Goal: Task Accomplishment & Management: Complete application form

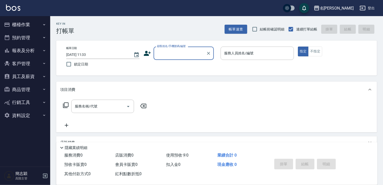
click at [25, 26] on button "櫃檯作業" at bounding box center [25, 24] width 46 height 13
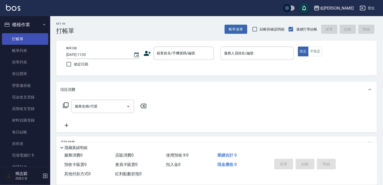
click at [26, 43] on link "打帳單" at bounding box center [25, 39] width 46 height 12
click at [28, 41] on link "打帳單" at bounding box center [25, 39] width 46 height 12
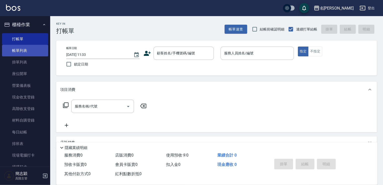
click at [29, 50] on link "帳單列表" at bounding box center [25, 51] width 46 height 12
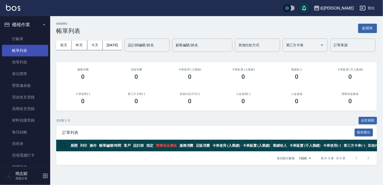
click at [30, 45] on link "帳單列表" at bounding box center [25, 51] width 46 height 12
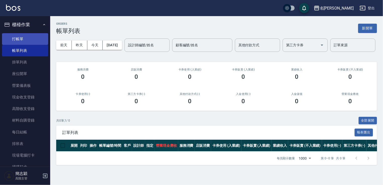
click at [31, 40] on link "打帳單" at bounding box center [25, 39] width 46 height 12
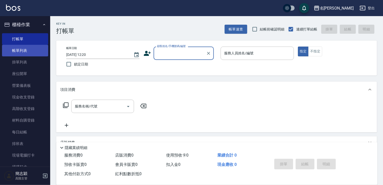
click at [33, 54] on link "帳單列表" at bounding box center [25, 51] width 46 height 12
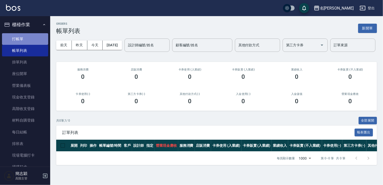
click at [36, 38] on link "打帳單" at bounding box center [25, 39] width 46 height 12
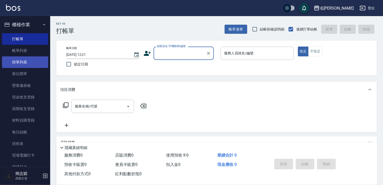
click at [30, 58] on link "掛單列表" at bounding box center [25, 62] width 46 height 12
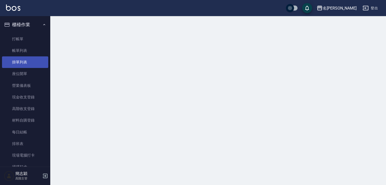
click at [29, 50] on link "帳單列表" at bounding box center [25, 51] width 46 height 12
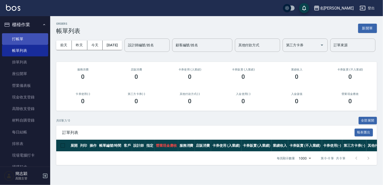
click at [31, 39] on link "打帳單" at bounding box center [25, 39] width 46 height 12
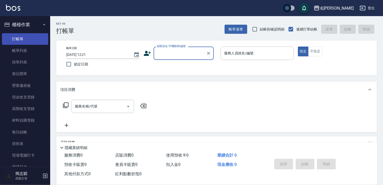
click at [28, 43] on link "打帳單" at bounding box center [25, 39] width 46 height 12
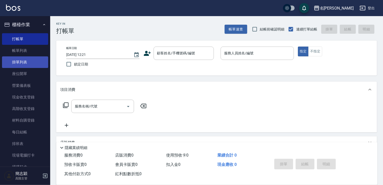
click at [33, 56] on link "掛單列表" at bounding box center [25, 62] width 46 height 12
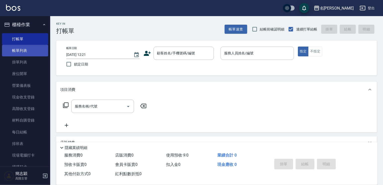
click at [34, 49] on link "帳單列表" at bounding box center [25, 51] width 46 height 12
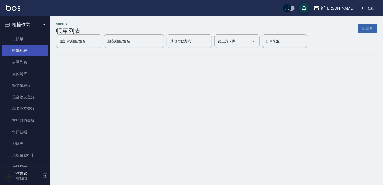
click at [32, 47] on link "帳單列表" at bounding box center [25, 51] width 46 height 12
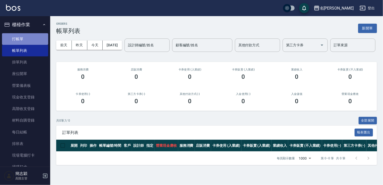
click at [32, 40] on link "打帳單" at bounding box center [25, 39] width 46 height 12
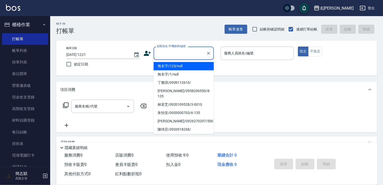
click at [168, 52] on input "顧客姓名/手機號碼/編號" at bounding box center [180, 53] width 48 height 9
click at [170, 64] on li "無名字/123/null" at bounding box center [184, 66] width 60 height 8
type input "無名字/123/null"
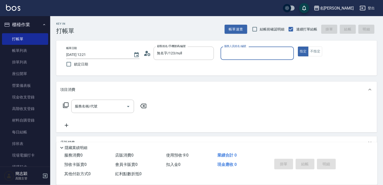
click at [256, 61] on p at bounding box center [257, 62] width 73 height 5
click at [256, 54] on input "服務人員姓名/編號" at bounding box center [257, 53] width 69 height 9
type input "6"
type button "true"
type input "mimi-6"
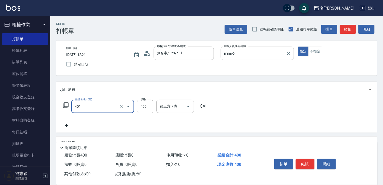
type input "剪髮(400)(401)"
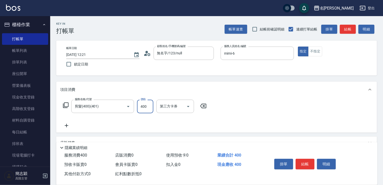
click at [308, 163] on button "結帳" at bounding box center [305, 164] width 19 height 11
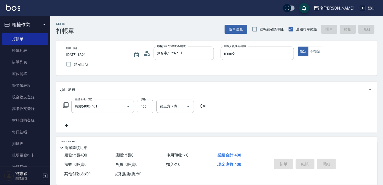
type input "[DATE] 12:48"
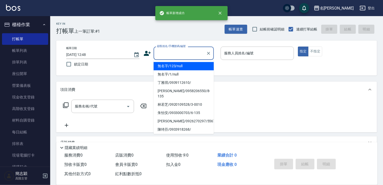
drag, startPoint x: 186, startPoint y: 56, endPoint x: 191, endPoint y: 59, distance: 5.9
click at [186, 56] on input "顧客姓名/手機號碼/編號" at bounding box center [180, 53] width 48 height 9
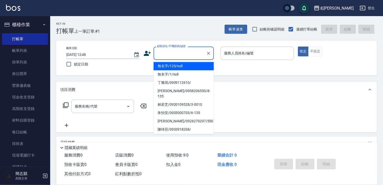
click at [191, 65] on li "無名字/123/null" at bounding box center [184, 66] width 60 height 8
type input "無名字/123/null"
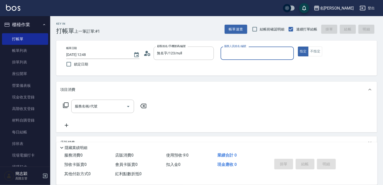
click at [240, 54] on div "服務人員姓名/編號 服務人員姓名/編號" at bounding box center [257, 52] width 73 height 13
type input "mimi-6"
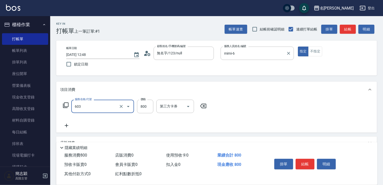
type input "洗+護[800](603)"
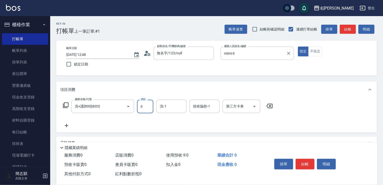
type input "0"
type input "肉圓-20"
click at [310, 165] on button "結帳" at bounding box center [305, 164] width 19 height 11
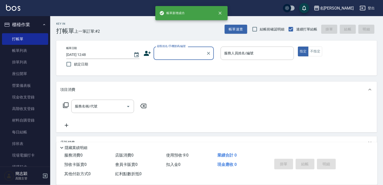
click at [185, 56] on input "顧客姓名/手機號碼/編號" at bounding box center [180, 53] width 48 height 9
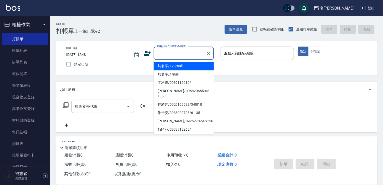
click at [190, 66] on li "無名字/123/null" at bounding box center [184, 66] width 60 height 8
type input "無名字/123/null"
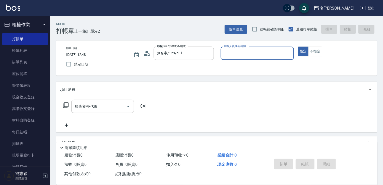
click at [244, 55] on div "服務人員姓名/編號 服務人員姓名/編號" at bounding box center [257, 52] width 73 height 13
type input "[PERSON_NAME]-1"
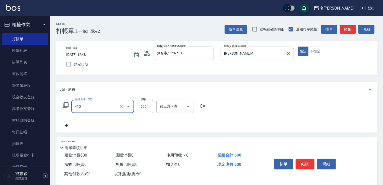
type input "鴻果頭皮SPA(410)"
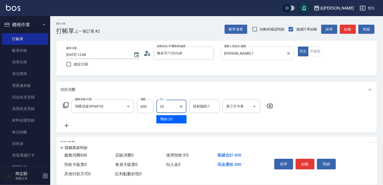
type input "鴨肉-23"
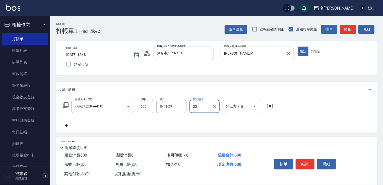
type input "鴨肉-23"
click at [309, 162] on button "結帳" at bounding box center [305, 164] width 19 height 11
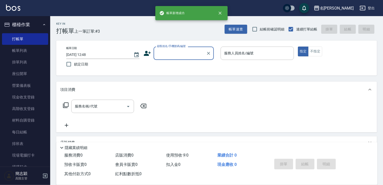
click at [191, 53] on input "顧客姓名/手機號碼/編號" at bounding box center [180, 53] width 48 height 9
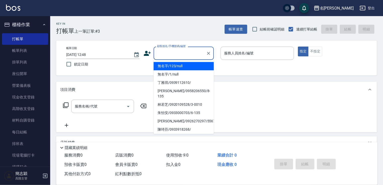
click at [187, 64] on li "無名字/123/null" at bounding box center [184, 66] width 60 height 8
type input "無名字/123/null"
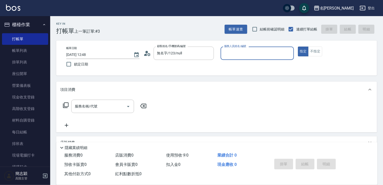
click at [257, 52] on input "服務人員姓名/編號" at bounding box center [257, 53] width 69 height 9
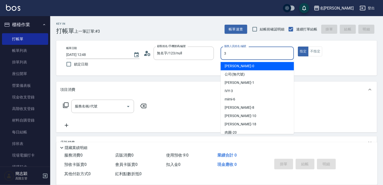
type input "IVY-3"
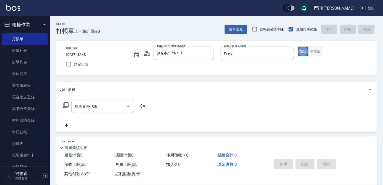
click at [319, 54] on button "不指定" at bounding box center [316, 51] width 14 height 10
click at [97, 109] on input "服務名稱/代號" at bounding box center [99, 106] width 51 height 9
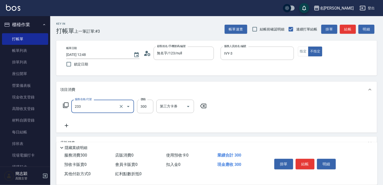
type input "洗髮300(233)"
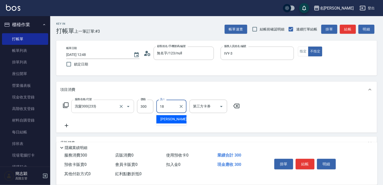
type input "[PERSON_NAME]-18"
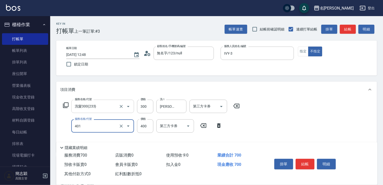
type input "剪髮(400)(401)"
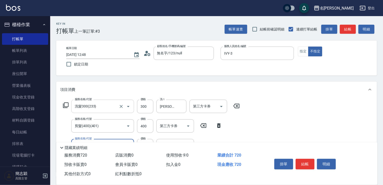
type input "潤絲20(801)"
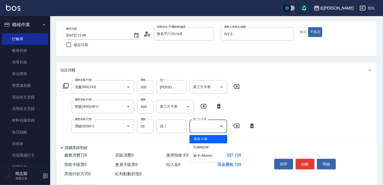
scroll to position [41, 0]
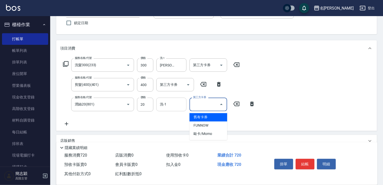
click at [172, 104] on input "洗-1" at bounding box center [172, 104] width 26 height 9
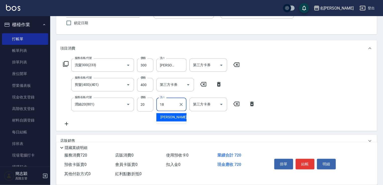
type input "[PERSON_NAME]-18"
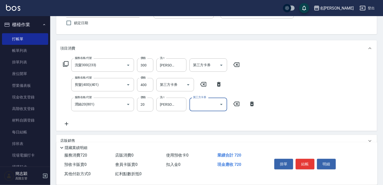
click at [311, 115] on div "服務名稱/代號 洗髮300(233) 服務名稱/代號 價格 300 價格 洗-1 小慧-18 洗-1 第三方卡券 第三方卡券 服務名稱/代號 剪髮(400)(…" at bounding box center [216, 93] width 321 height 74
click at [308, 163] on button "結帳" at bounding box center [305, 164] width 19 height 11
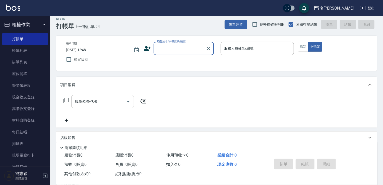
scroll to position [0, 0]
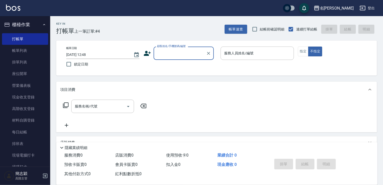
click at [154, 54] on div "顧客姓名/手機號碼/編號" at bounding box center [184, 52] width 60 height 13
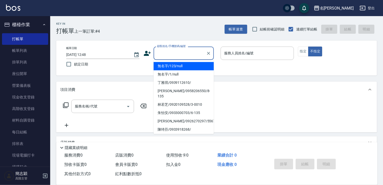
click at [164, 65] on li "無名字/123/null" at bounding box center [184, 66] width 60 height 8
type input "無名字/123/null"
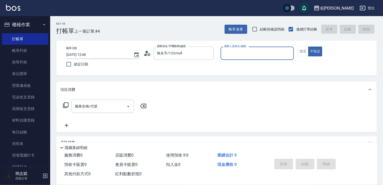
click at [248, 52] on div "服務人員姓名/編號 服務人員姓名/編號" at bounding box center [257, 52] width 73 height 13
type input "曉容-8"
type button "false"
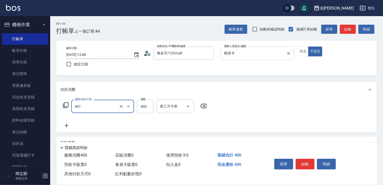
type input "剪髮(400)(401)"
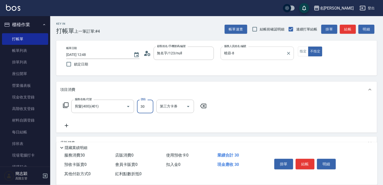
type input "300"
click at [310, 166] on button "結帳" at bounding box center [305, 164] width 19 height 11
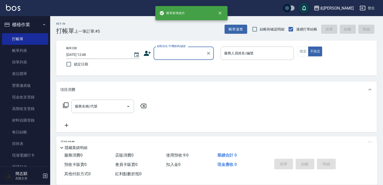
click at [178, 52] on input "顧客姓名/手機號碼/編號" at bounding box center [180, 53] width 48 height 9
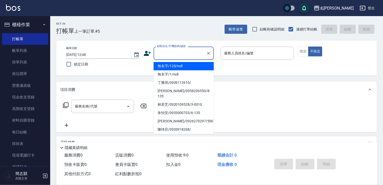
click at [179, 65] on li "無名字/123/null" at bounding box center [184, 66] width 60 height 8
type input "無名字/123/null"
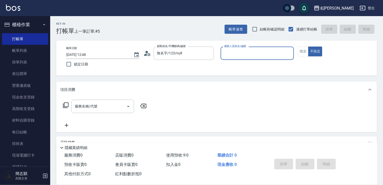
click at [249, 49] on input "服務人員姓名/編號" at bounding box center [257, 53] width 69 height 9
type input "IVY-3"
click at [307, 51] on button "指定" at bounding box center [303, 51] width 11 height 10
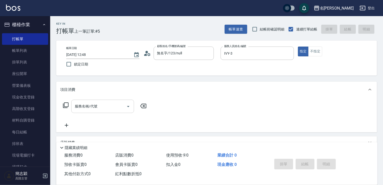
click at [104, 108] on input "服務名稱/代號" at bounding box center [99, 106] width 51 height 9
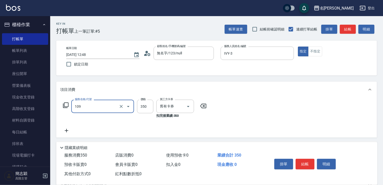
type input "新草本單次(109)"
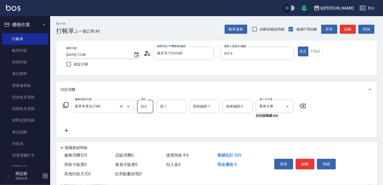
type input "525"
type input "[PERSON_NAME]-18"
type input "IVY-3"
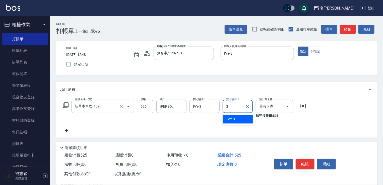
type input "IVY-3"
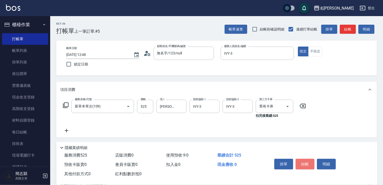
click at [302, 162] on button "結帳" at bounding box center [305, 164] width 19 height 11
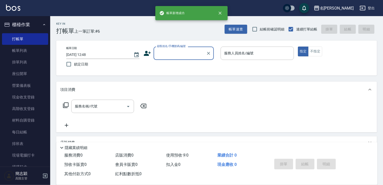
click at [183, 54] on input "顧客姓名/手機號碼/編號" at bounding box center [180, 53] width 48 height 9
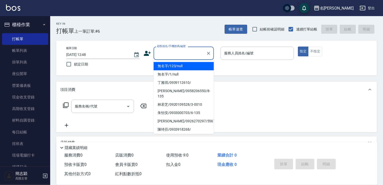
click at [181, 66] on li "無名字/123/null" at bounding box center [184, 66] width 60 height 8
type input "無名字/123/null"
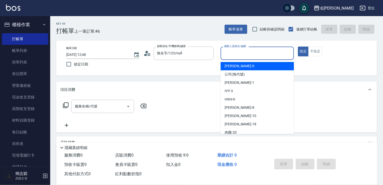
click at [245, 54] on input "服務人員姓名/編號" at bounding box center [257, 53] width 69 height 9
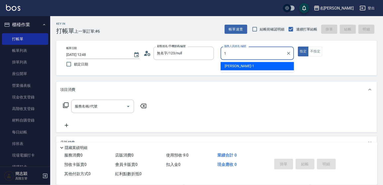
type input "[PERSON_NAME]-1"
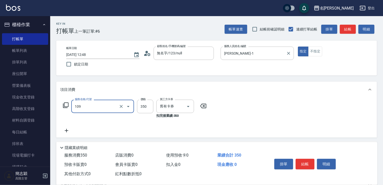
type input "新草本單次(109)"
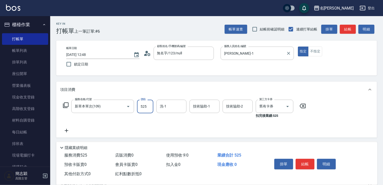
type input "525"
type input "鴨肉-23"
type input "[PERSON_NAME]-1"
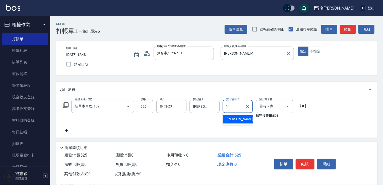
type input "[PERSON_NAME]-1"
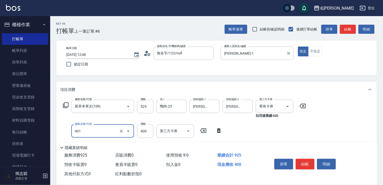
type input "剪髮(400)(401)"
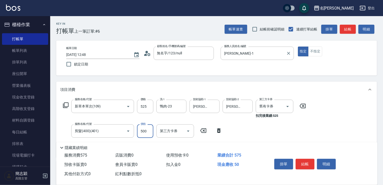
type input "500"
click at [306, 162] on button "結帳" at bounding box center [305, 164] width 19 height 11
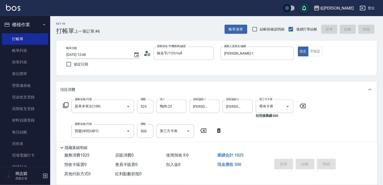
type input "[DATE] 12:49"
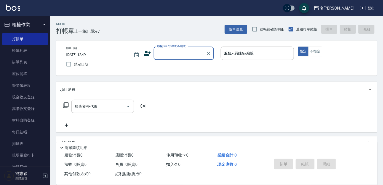
click at [192, 56] on input "顧客姓名/手機號碼/編號" at bounding box center [180, 53] width 48 height 9
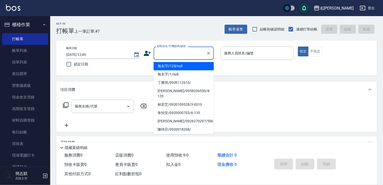
click at [190, 66] on li "無名字/123/null" at bounding box center [184, 66] width 60 height 8
type input "無名字/123/null"
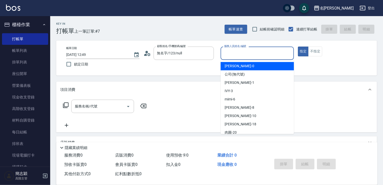
click at [251, 50] on input "服務人員姓名/編號" at bounding box center [257, 53] width 69 height 9
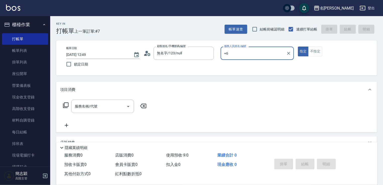
type input "+"
type input "mimi-6"
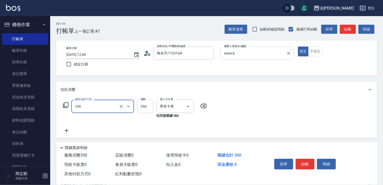
type input "新草本單次(109)"
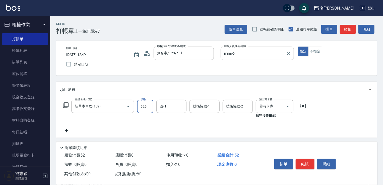
type input "525"
type input "肉圓-20"
click at [308, 163] on button "結帳" at bounding box center [305, 164] width 19 height 11
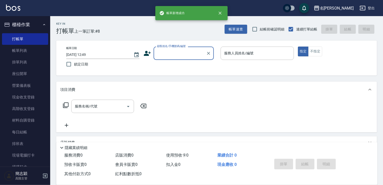
click at [189, 55] on input "顧客姓名/手機號碼/編號" at bounding box center [180, 53] width 48 height 9
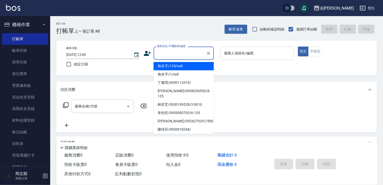
click at [189, 65] on li "無名字/123/null" at bounding box center [184, 66] width 60 height 8
type input "無名字/123/null"
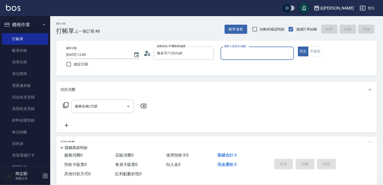
click at [266, 56] on input "服務人員姓名/編號" at bounding box center [257, 53] width 69 height 9
type input "[PERSON_NAME]-1"
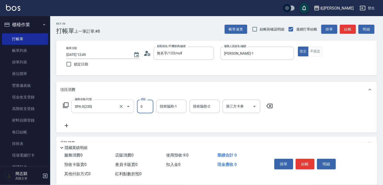
click at [113, 103] on input "SPA 0(230)" at bounding box center [96, 106] width 44 height 9
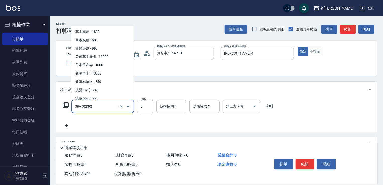
scroll to position [152, 0]
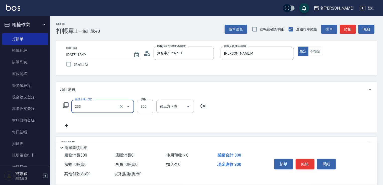
type input "洗髮300(233)"
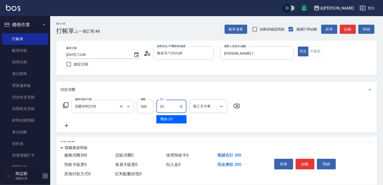
type input "鴨肉-23"
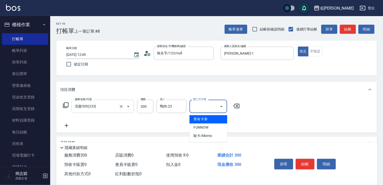
type input "舊有卡券"
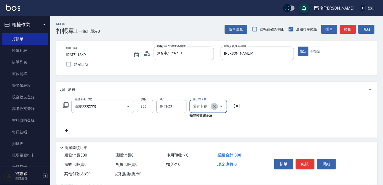
click at [214, 106] on icon "Clear" at bounding box center [214, 106] width 3 height 3
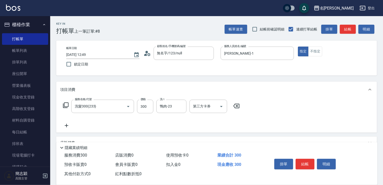
click at [267, 121] on div "服務名稱/代號 洗髮300(233) 服務名稱/代號 價格 300 價格 洗-1 鴨肉-23 洗-1 第三方卡券 第三方卡券" at bounding box center [216, 114] width 321 height 35
click at [303, 164] on button "結帳" at bounding box center [305, 164] width 19 height 11
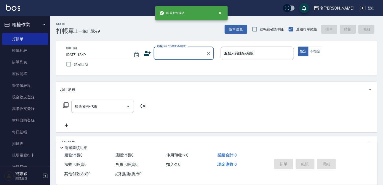
click at [185, 54] on input "顧客姓名/手機號碼/編號" at bounding box center [180, 53] width 48 height 9
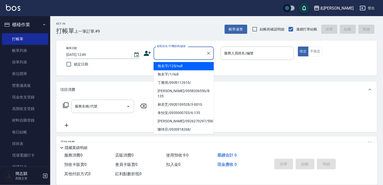
click at [184, 66] on li "無名字/123/null" at bounding box center [184, 66] width 60 height 8
type input "無名字/123/null"
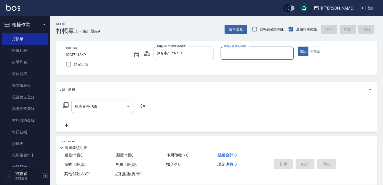
click at [239, 55] on div "服務人員姓名/編號 服務人員姓名/編號" at bounding box center [257, 52] width 73 height 13
type input "mimi-6"
click at [321, 55] on button "不指定" at bounding box center [316, 51] width 14 height 10
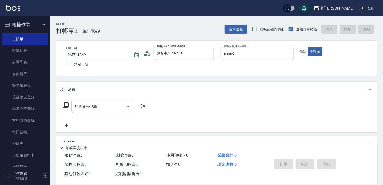
click at [109, 107] on input "服務名稱/代號" at bounding box center [99, 106] width 51 height 9
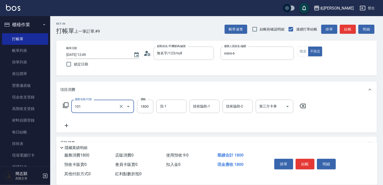
type input "草本頭皮(101)"
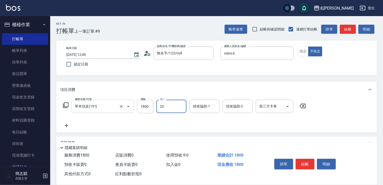
type input "肉圓-20"
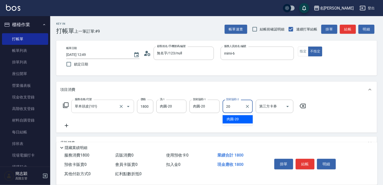
type input "肉圓-20"
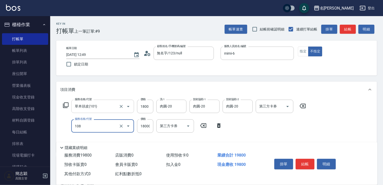
type input "新草本卡(108)"
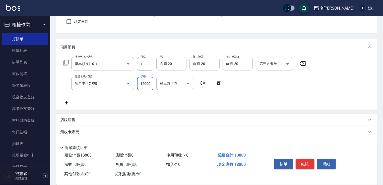
scroll to position [81, 0]
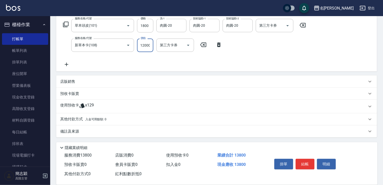
type input "12000"
click at [75, 118] on p "其他付款方式 入金可用餘額: 0" at bounding box center [83, 119] width 46 height 6
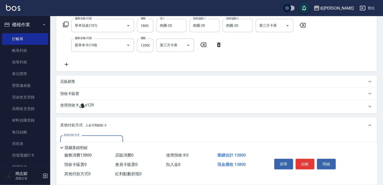
scroll to position [0, 0]
click at [73, 138] on input "其他付款方式" at bounding box center [92, 141] width 58 height 9
click at [74, 162] on span "信用卡" at bounding box center [91, 163] width 63 height 8
type input "信用卡"
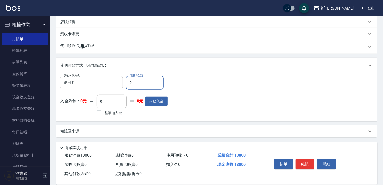
drag, startPoint x: 129, startPoint y: 83, endPoint x: 169, endPoint y: 87, distance: 41.0
click at [145, 85] on input "0" at bounding box center [145, 83] width 38 height 14
type input "12000"
click at [306, 166] on button "結帳" at bounding box center [305, 164] width 19 height 11
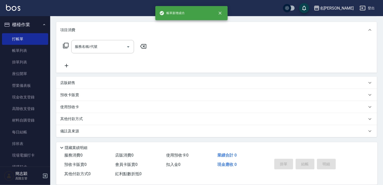
scroll to position [0, 0]
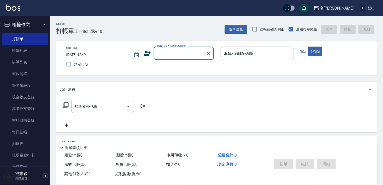
click at [184, 54] on input "顧客姓名/手機號碼/編號" at bounding box center [180, 53] width 48 height 9
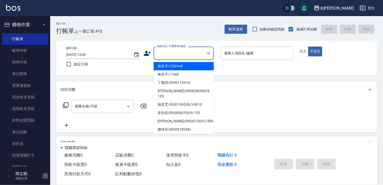
click at [181, 65] on li "無名字/123/null" at bounding box center [184, 66] width 60 height 8
type input "無名字/123/null"
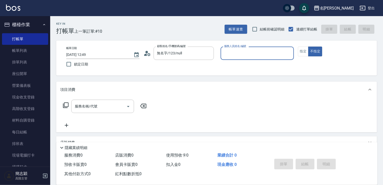
click at [250, 57] on input "服務人員姓名/編號" at bounding box center [257, 53] width 69 height 9
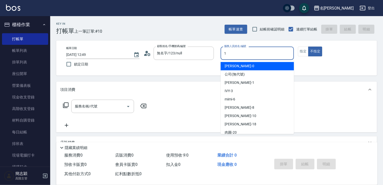
type input "[PERSON_NAME]-1"
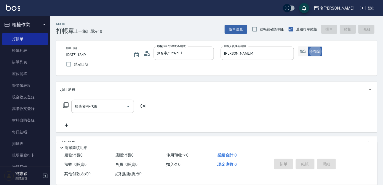
click at [308, 52] on button "指定" at bounding box center [303, 51] width 11 height 10
click at [94, 106] on div "服務名稱/代號 服務名稱/代號" at bounding box center [102, 105] width 63 height 13
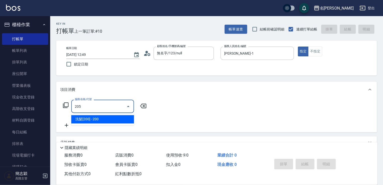
type input "洗髮[200](205)"
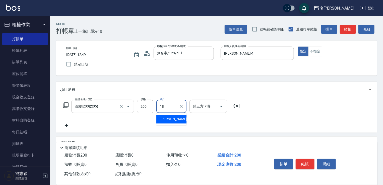
type input "[PERSON_NAME]-18"
click at [304, 159] on button "結帳" at bounding box center [305, 164] width 19 height 11
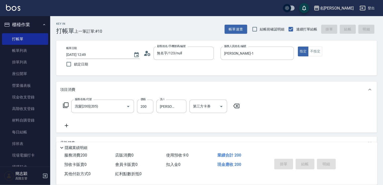
type input "[DATE] 12:50"
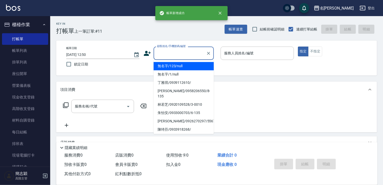
click at [186, 55] on input "顧客姓名/手機號碼/編號" at bounding box center [180, 53] width 48 height 9
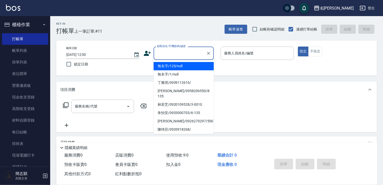
click at [187, 66] on li "無名字/123/null" at bounding box center [184, 66] width 60 height 8
type input "無名字/123/null"
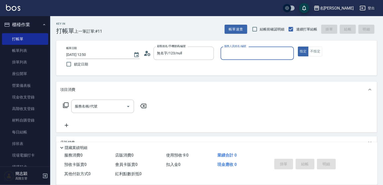
click at [254, 52] on input "服務人員姓名/編號" at bounding box center [257, 53] width 69 height 9
type input "[PERSON_NAME]-1"
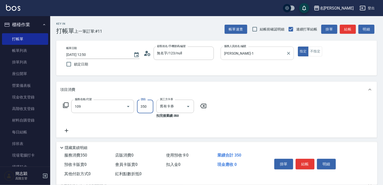
type input "新草本單次(109)"
type input "525"
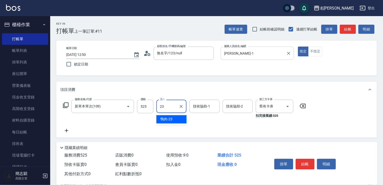
type input "鴨肉-23"
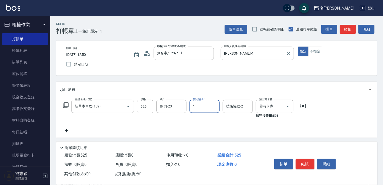
type input "[PERSON_NAME]-1"
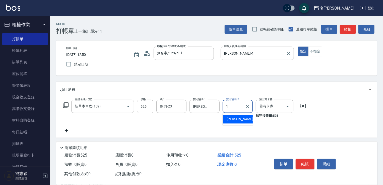
type input "[PERSON_NAME]-1"
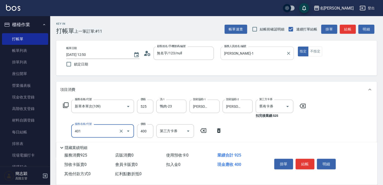
type input "剪髮(400)(401)"
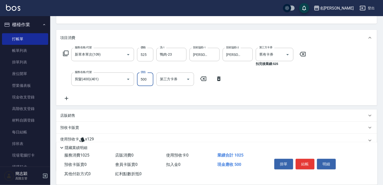
scroll to position [86, 0]
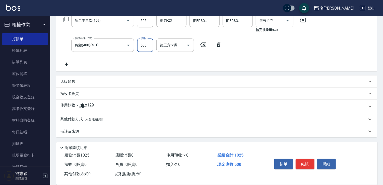
type input "500"
click at [79, 119] on p "其他付款方式 入金可用餘額: 0" at bounding box center [83, 119] width 46 height 6
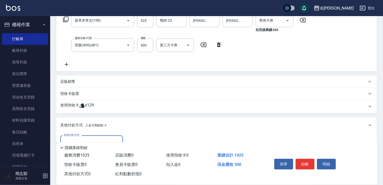
scroll to position [145, 0]
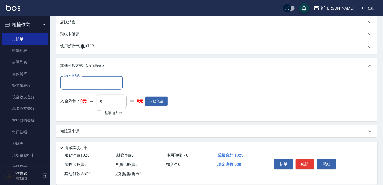
click at [79, 81] on input "其他付款方式" at bounding box center [92, 82] width 58 height 9
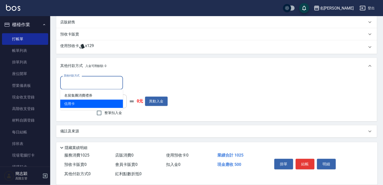
drag, startPoint x: 78, startPoint y: 102, endPoint x: 89, endPoint y: 102, distance: 11.1
click at [78, 102] on span "信用卡" at bounding box center [91, 103] width 63 height 8
type input "信用卡"
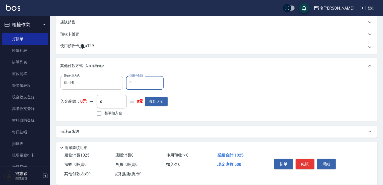
drag, startPoint x: 130, startPoint y: 82, endPoint x: 165, endPoint y: 84, distance: 35.0
click at [133, 82] on input "0" at bounding box center [145, 83] width 38 height 14
type input "500"
click at [305, 166] on button "結帳" at bounding box center [305, 164] width 19 height 11
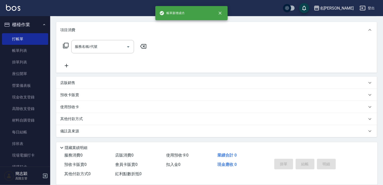
scroll to position [0, 0]
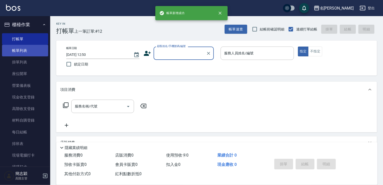
click at [19, 49] on link "帳單列表" at bounding box center [25, 51] width 46 height 12
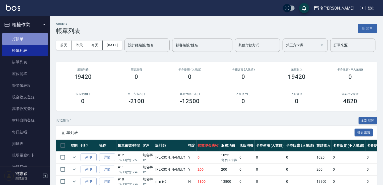
click at [27, 38] on link "打帳單" at bounding box center [25, 39] width 46 height 12
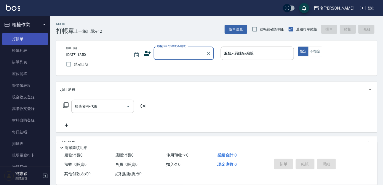
click at [13, 39] on link "打帳單" at bounding box center [25, 39] width 46 height 12
